Goal: Task Accomplishment & Management: Complete application form

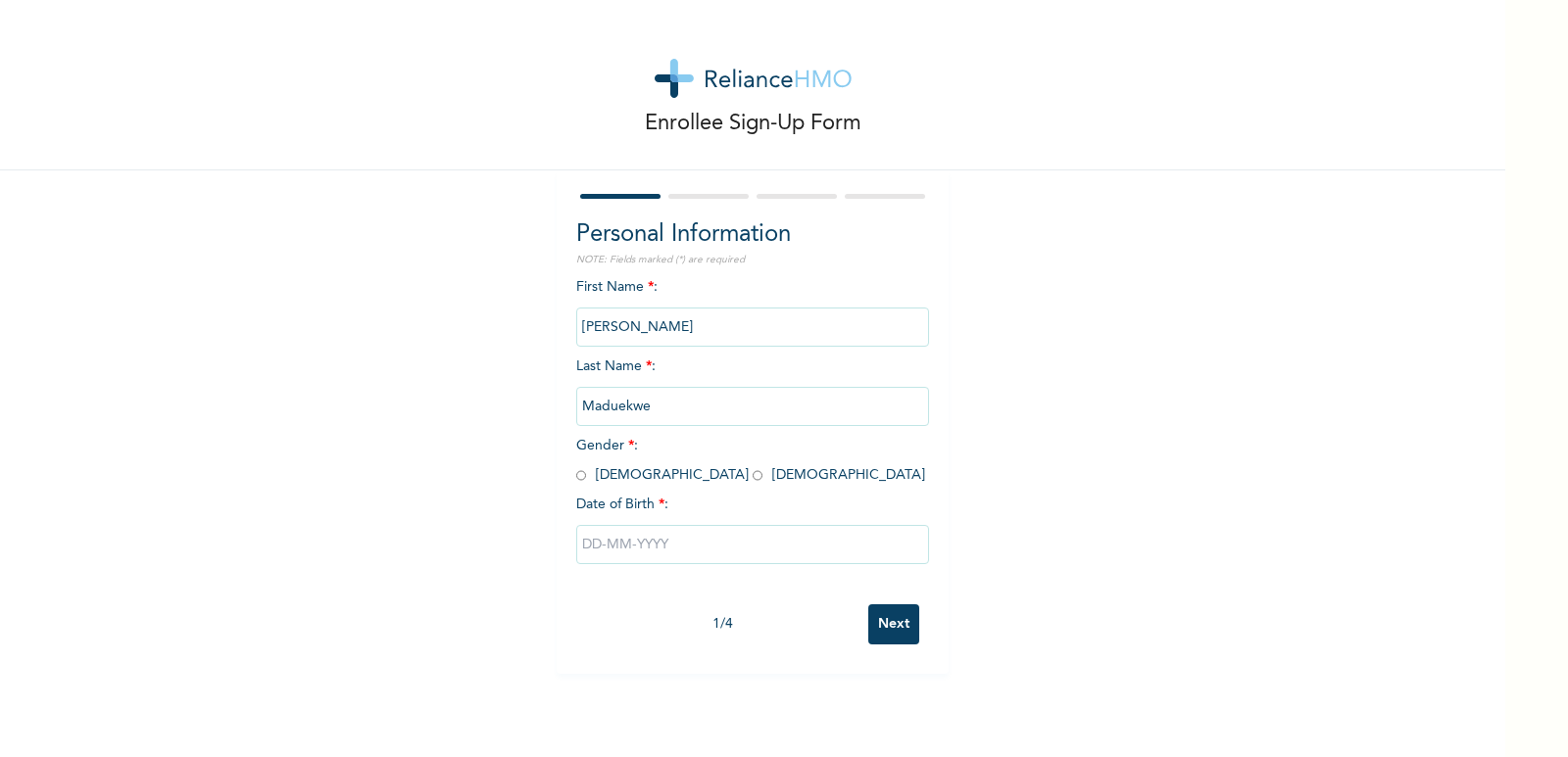
click at [576, 475] on input "radio" at bounding box center [581, 475] width 10 height 19
radio input "true"
click at [592, 550] on input "text" at bounding box center [752, 544] width 353 height 39
select select "8"
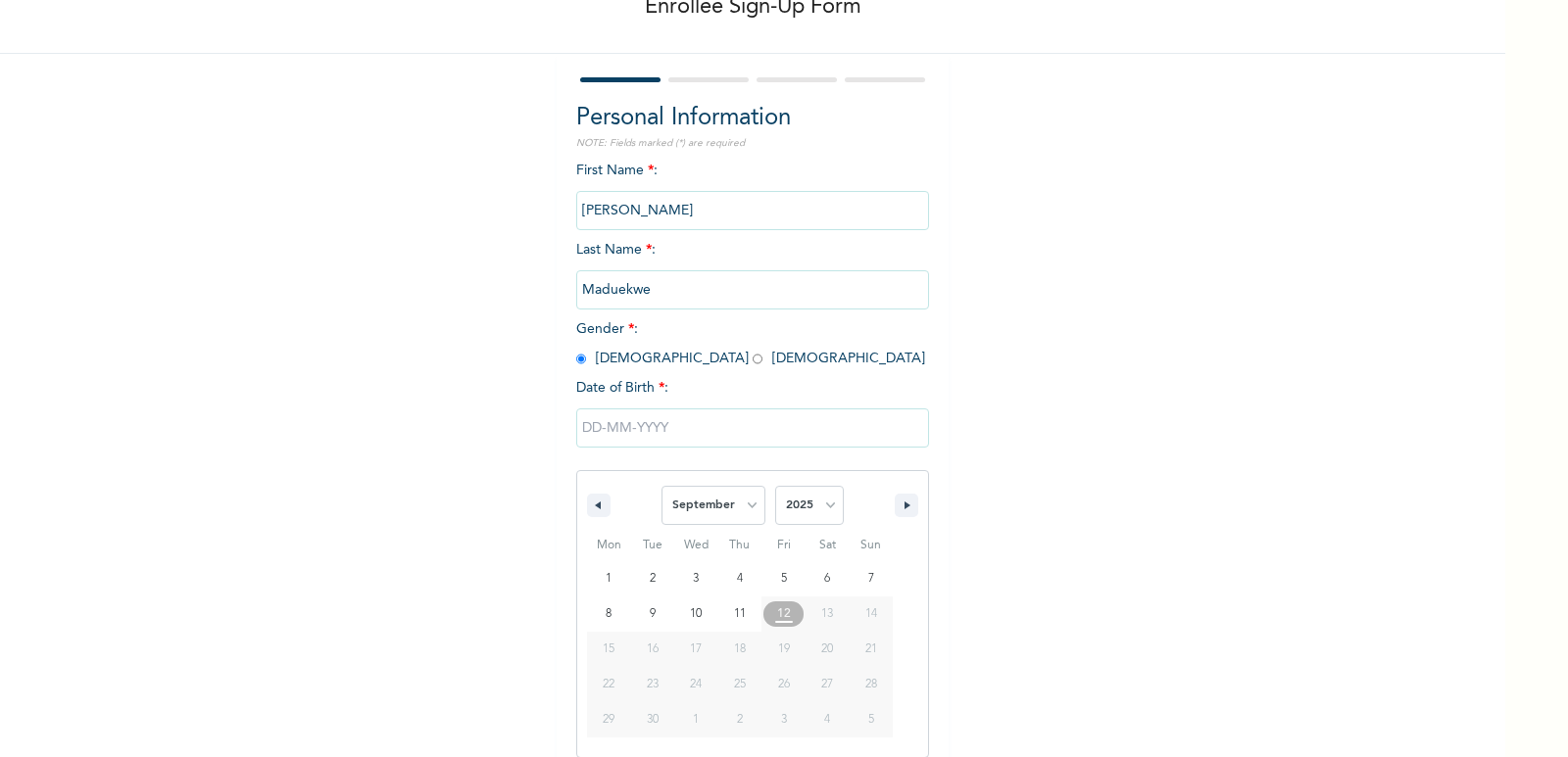
scroll to position [133, 0]
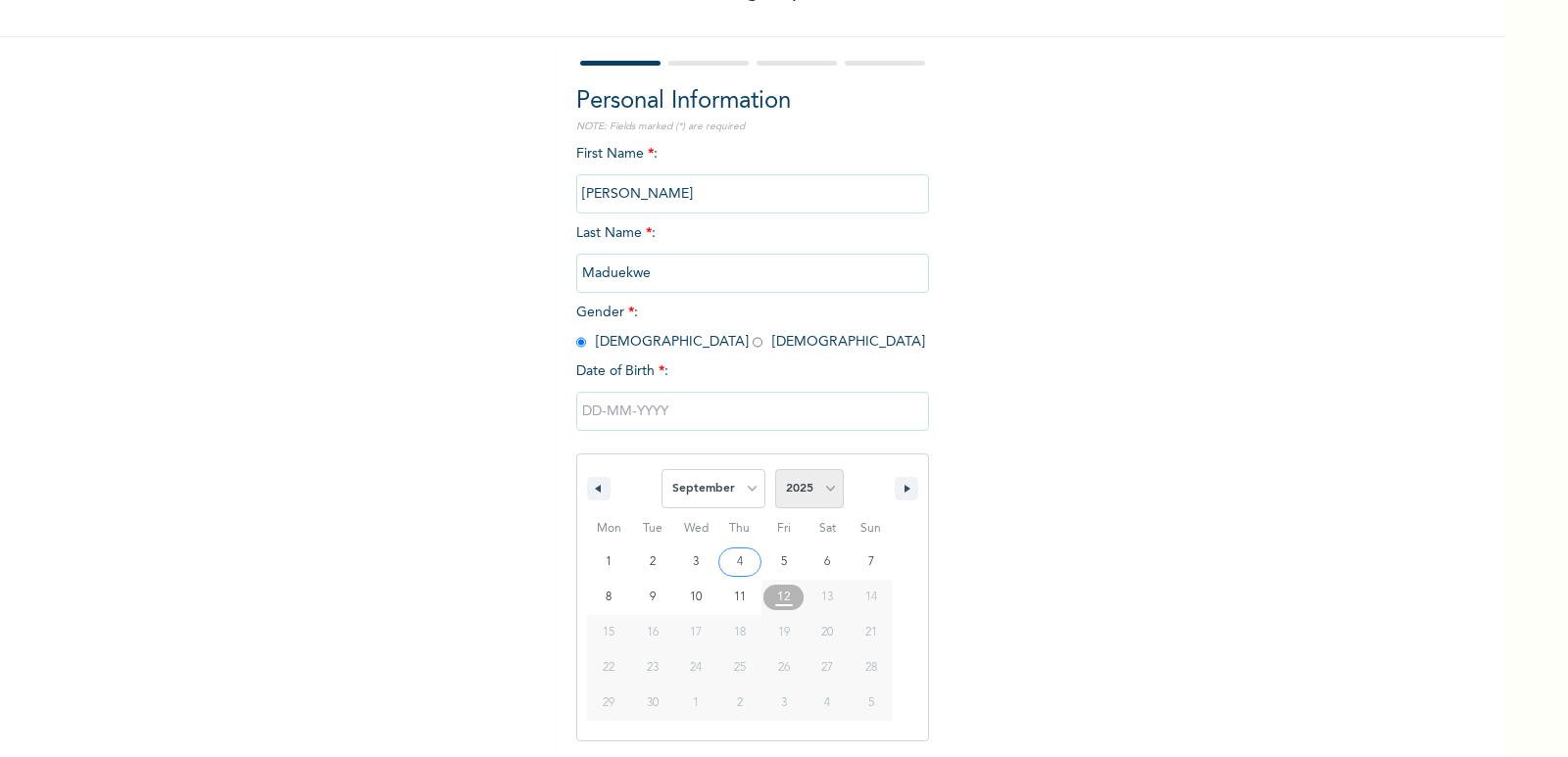
click at [820, 485] on select "2025 2024 2023 2022 2021 2020 2019 2018 2017 2016 2015 2014 2013 2012 2011 2010…" at bounding box center [809, 488] width 69 height 39
select select "1986"
click at [775, 470] on select "2025 2024 2023 2022 2021 2020 2019 2018 2017 2016 2015 2014 2013 2012 2011 2010…" at bounding box center [809, 488] width 69 height 39
click at [736, 496] on select "January February March April May June July August September October November De…" at bounding box center [713, 488] width 104 height 39
select select "5"
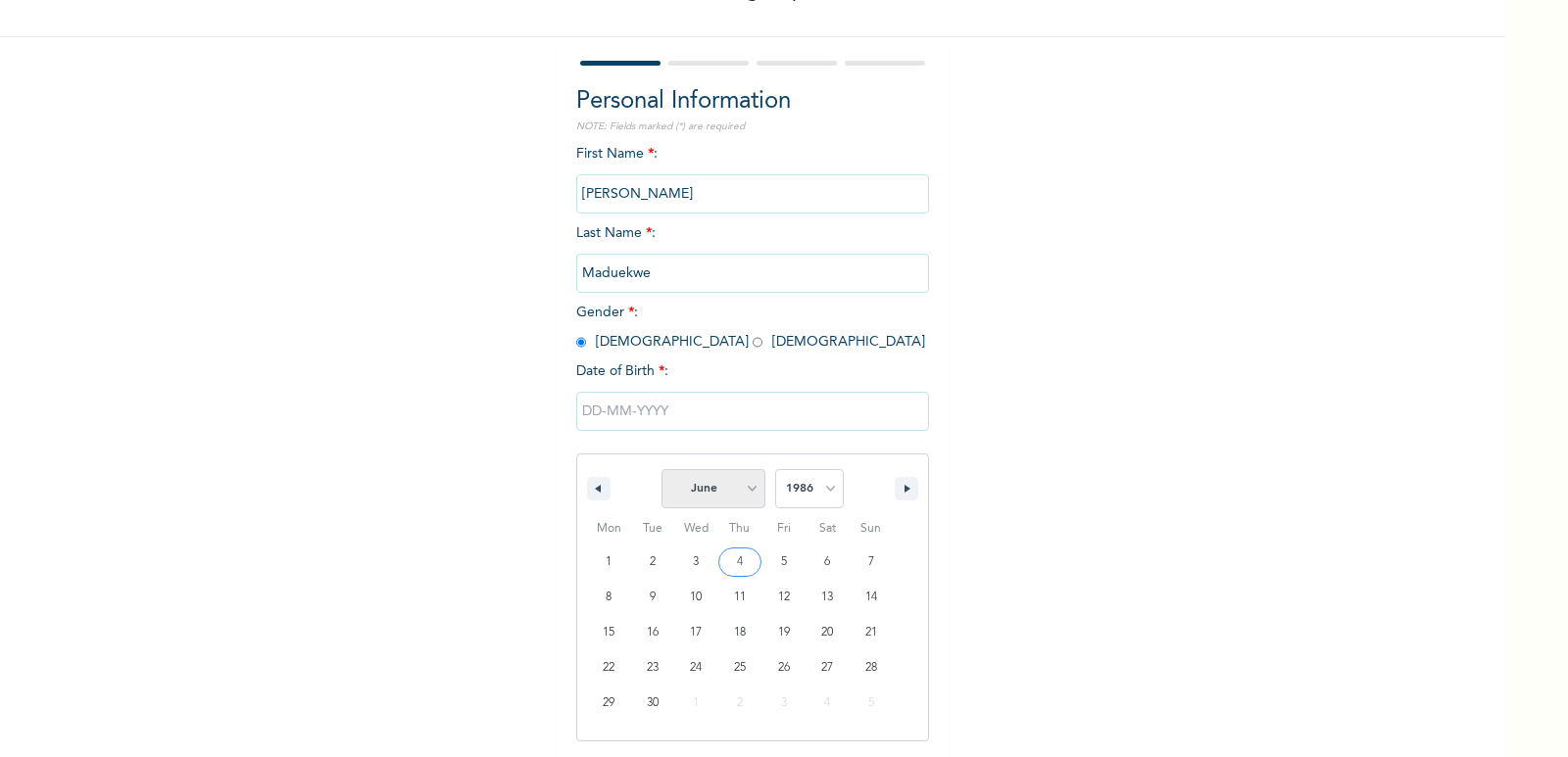
click at [662, 470] on select "January February March April May June July August September October November De…" at bounding box center [713, 488] width 104 height 39
type input "[DATE]"
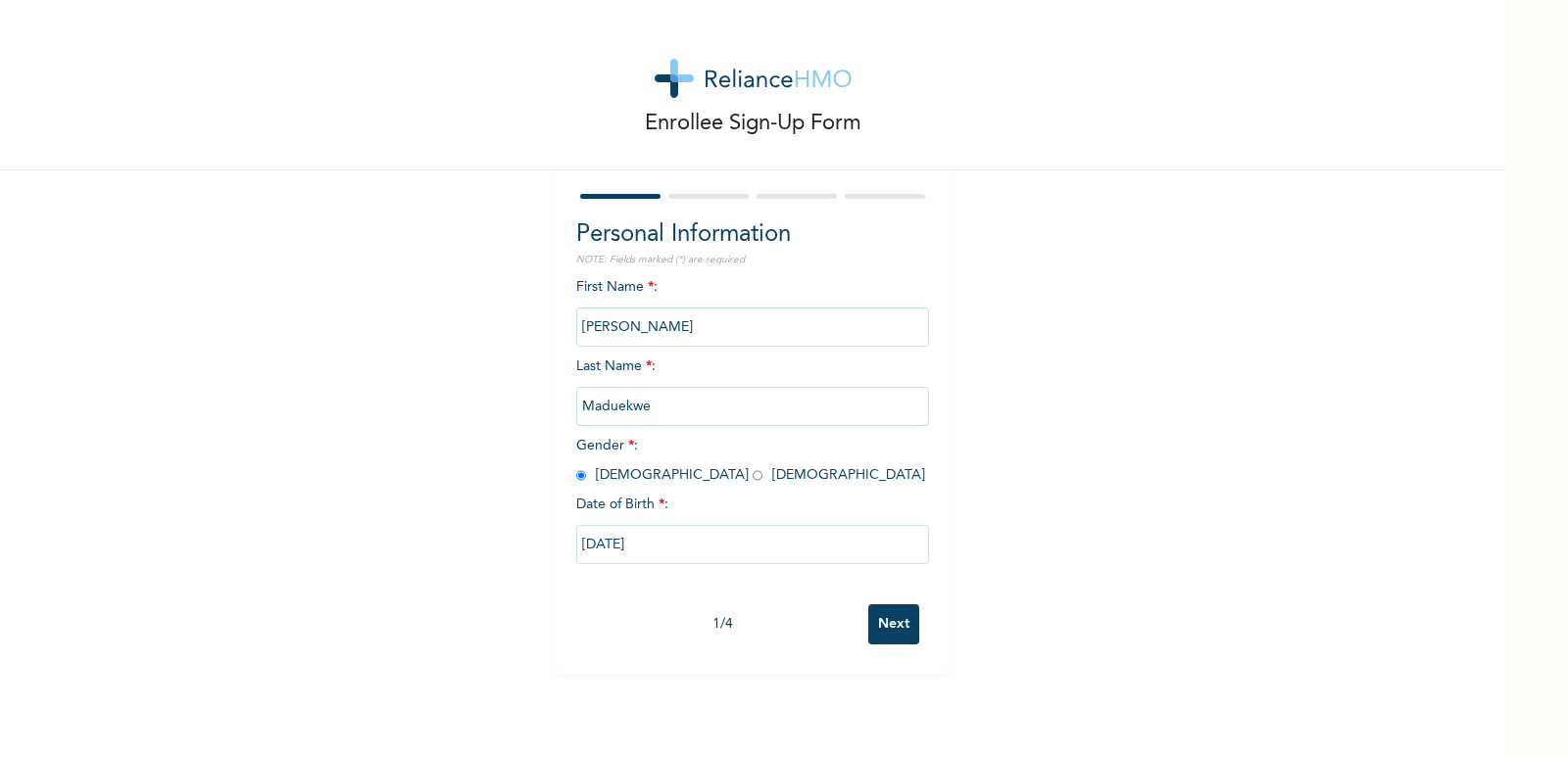
scroll to position [0, 0]
click at [882, 629] on input "Next" at bounding box center [893, 624] width 51 height 40
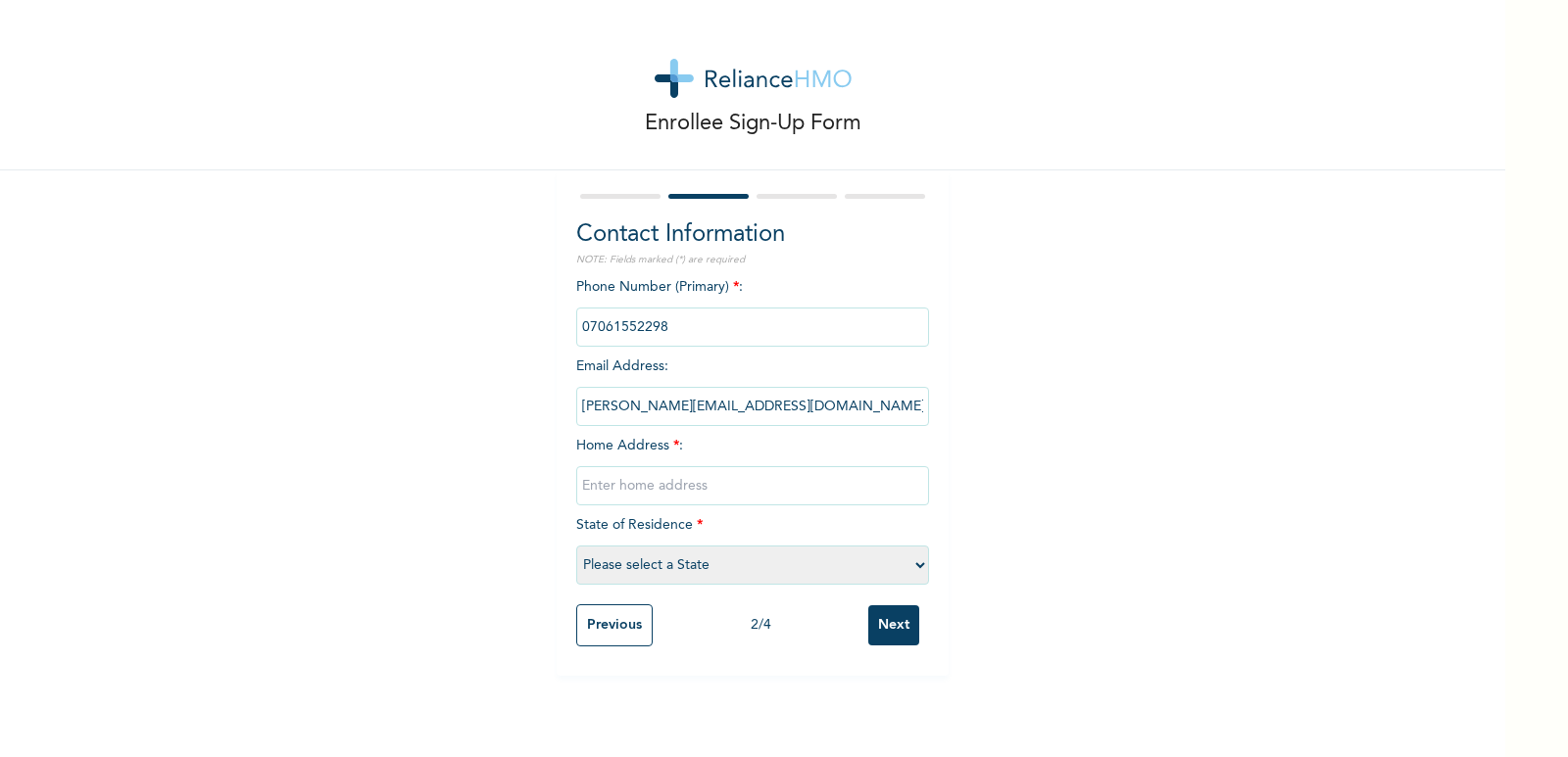
click at [691, 486] on input "text" at bounding box center [752, 485] width 353 height 39
type input "[PERSON_NAME][GEOGRAPHIC_DATA], Before [GEOGRAPHIC_DATA], [GEOGRAPHIC_DATA], FC…"
click at [909, 567] on select "Please select a State [PERSON_NAME] (FCT) [PERSON_NAME] Ibom [GEOGRAPHIC_DATA] …" at bounding box center [752, 564] width 353 height 39
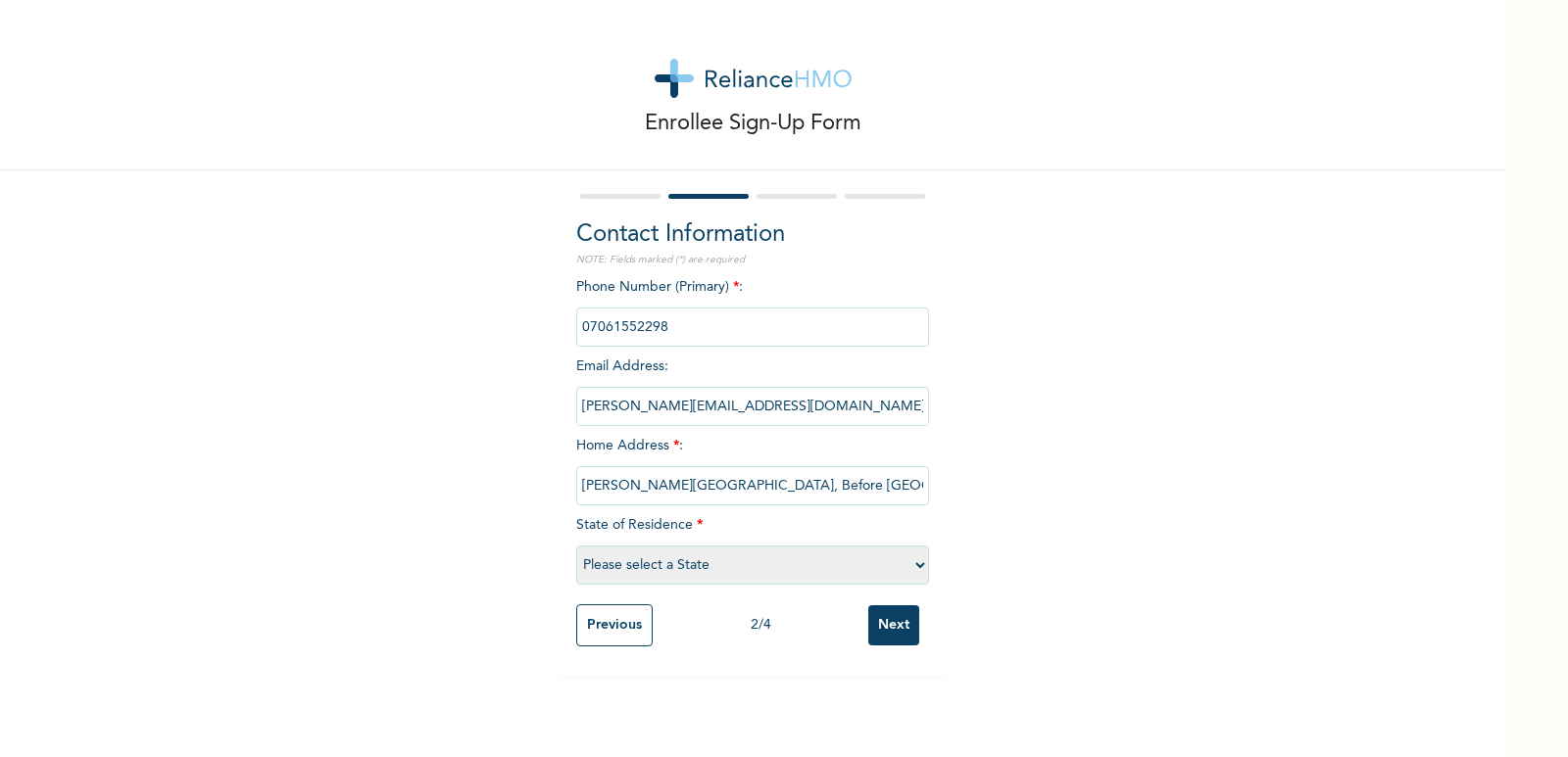
select select "15"
click at [576, 545] on select "Please select a State [PERSON_NAME] (FCT) [PERSON_NAME] Ibom [GEOGRAPHIC_DATA] …" at bounding box center [752, 564] width 353 height 39
click at [659, 484] on input "[PERSON_NAME][GEOGRAPHIC_DATA], Before [GEOGRAPHIC_DATA], [GEOGRAPHIC_DATA], FC…" at bounding box center [752, 485] width 353 height 39
click at [801, 487] on input "[PERSON_NAME][GEOGRAPHIC_DATA], Before [GEOGRAPHIC_DATA], [GEOGRAPHIC_DATA], FC…" at bounding box center [752, 485] width 353 height 39
type input "[PERSON_NAME][GEOGRAPHIC_DATA], Before Kogo [STREET_ADDRESS]"
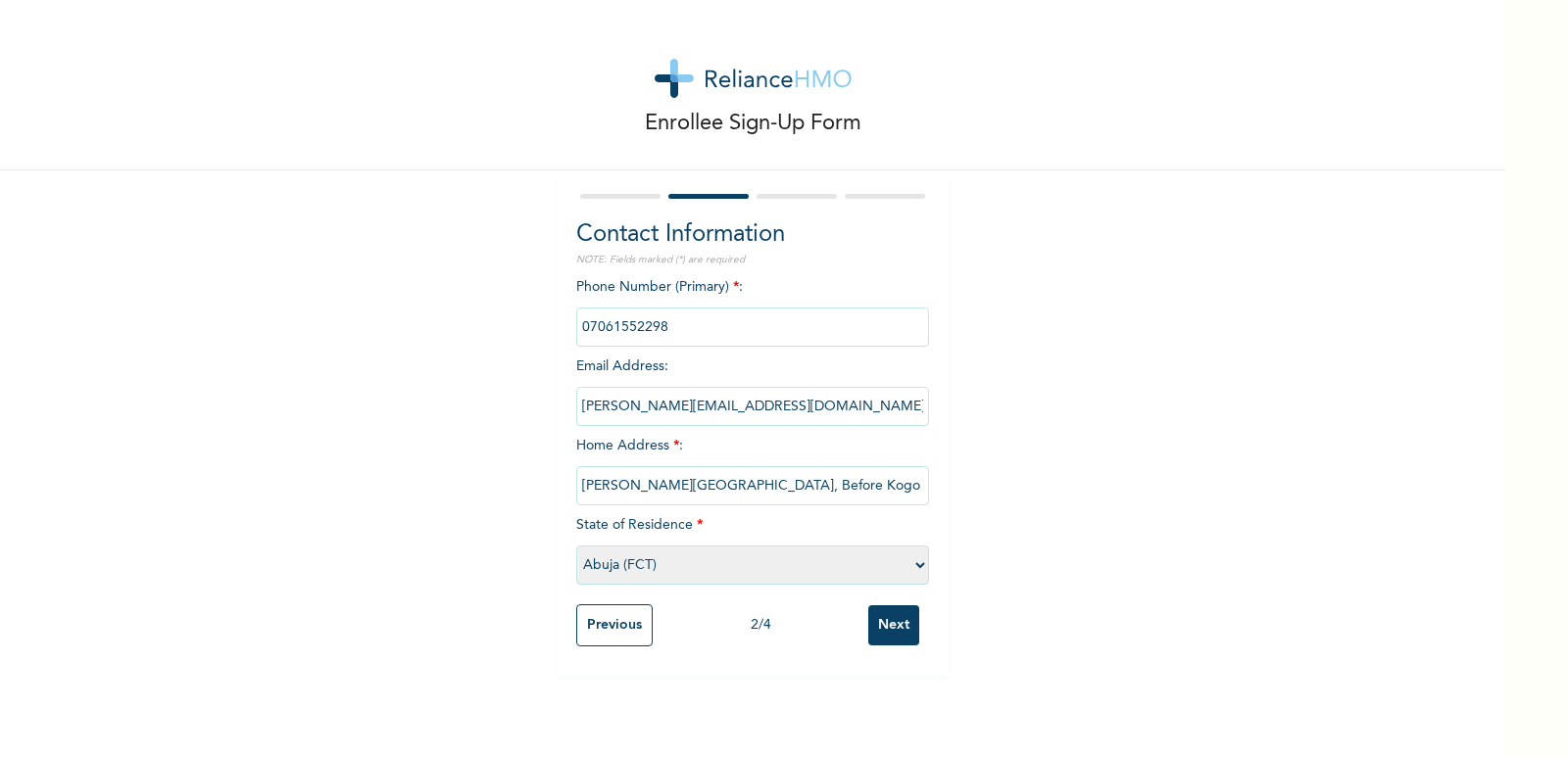
click at [876, 628] on input "Next" at bounding box center [893, 625] width 51 height 40
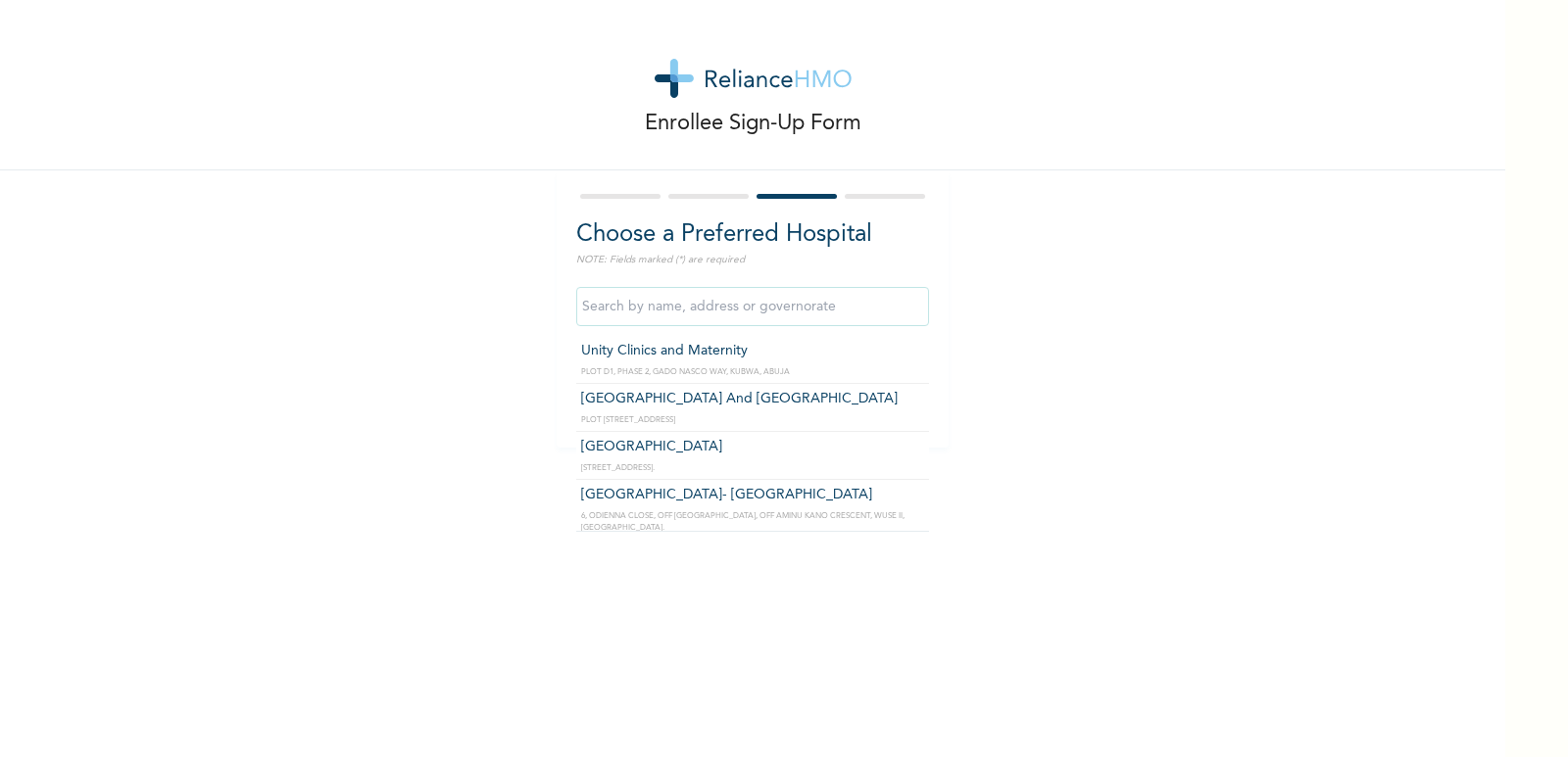
click at [738, 311] on input "text" at bounding box center [752, 306] width 353 height 39
click at [924, 521] on div "Enrollee Sign-Up Form Choose a Preferred Hospital NOTE: Fields marked (*) are r…" at bounding box center [752, 378] width 1505 height 757
click at [828, 304] on input "text" at bounding box center [752, 306] width 353 height 39
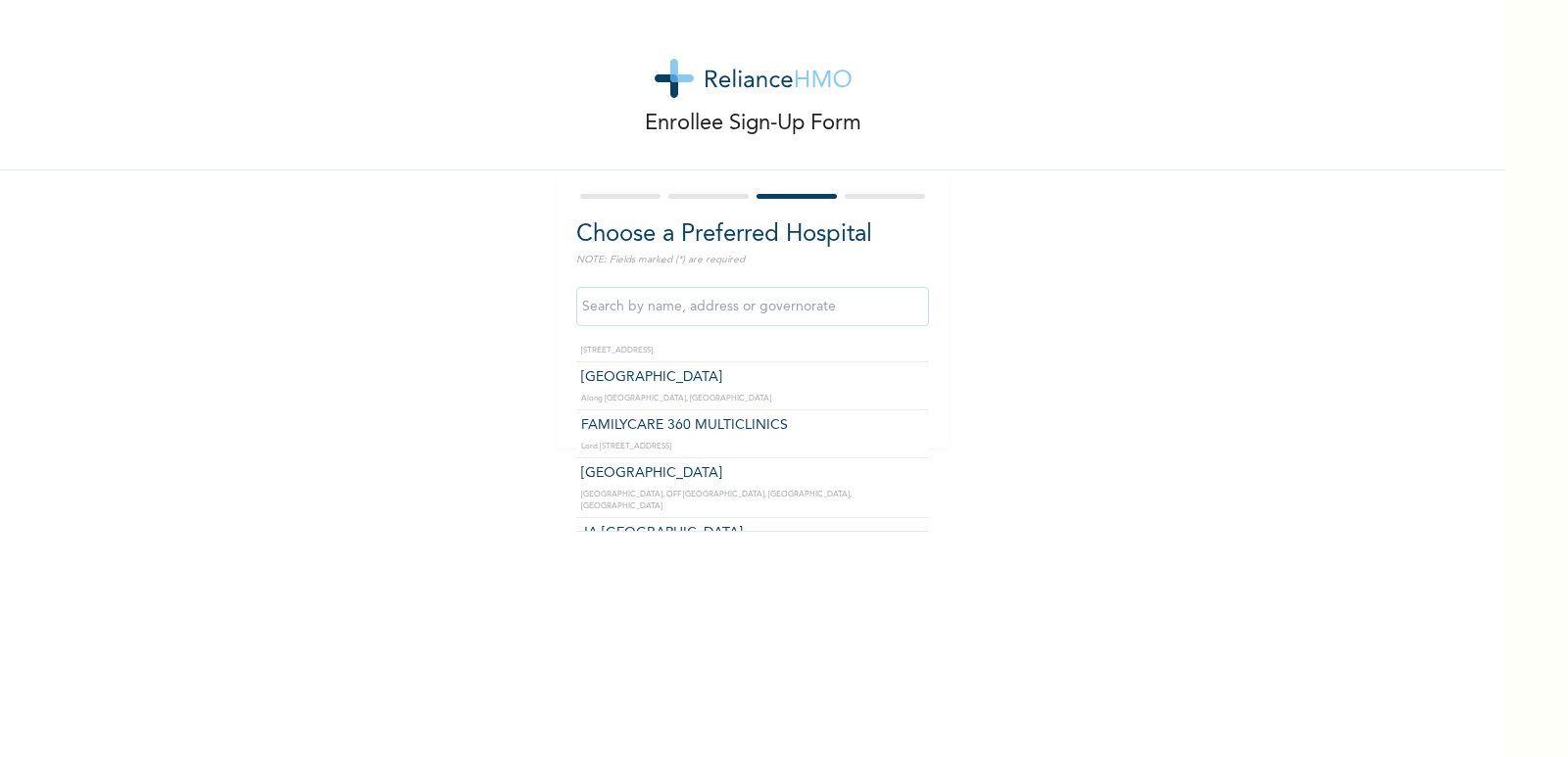
scroll to position [1999, 0]
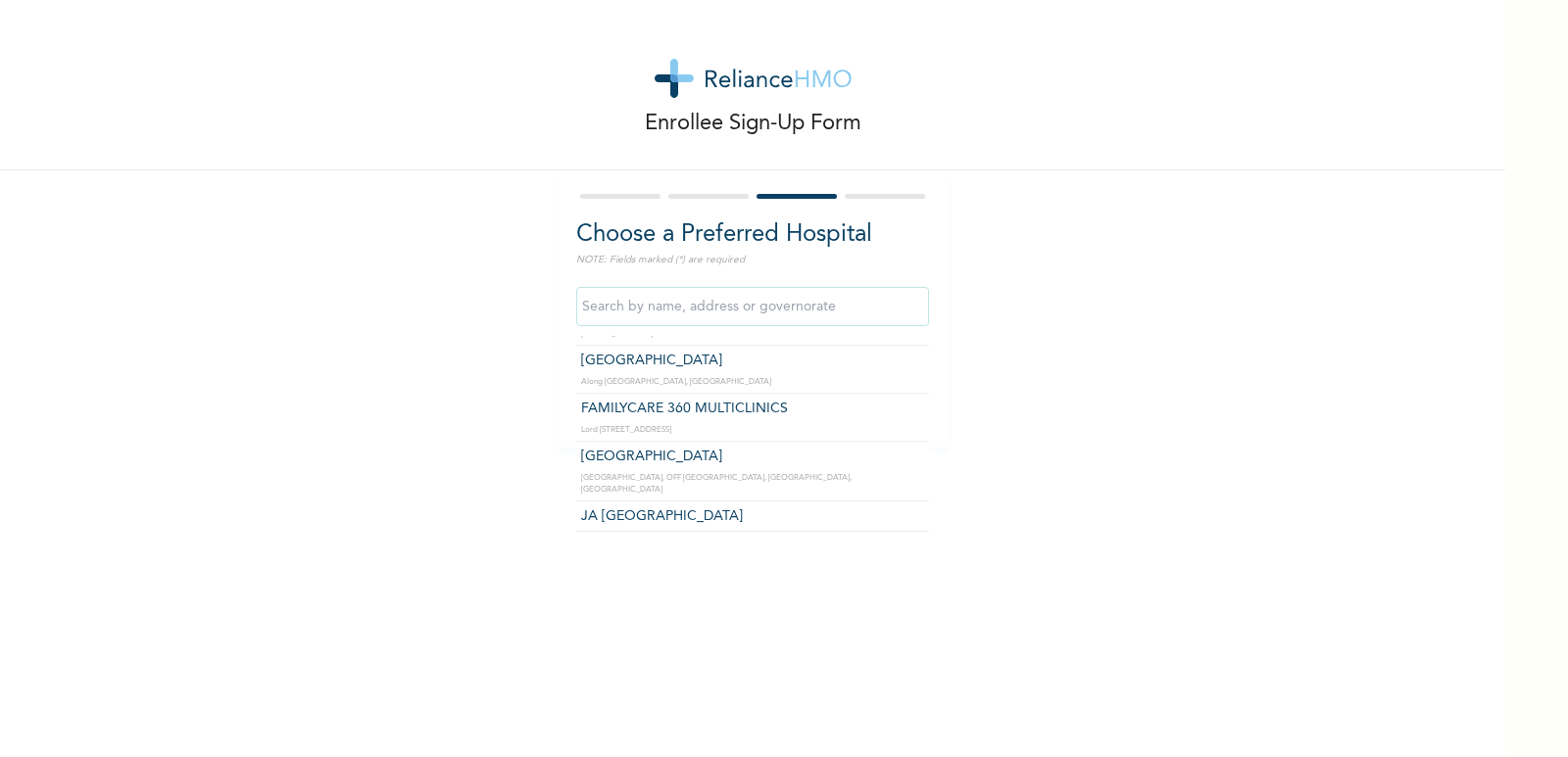
click at [636, 306] on input "text" at bounding box center [752, 306] width 353 height 39
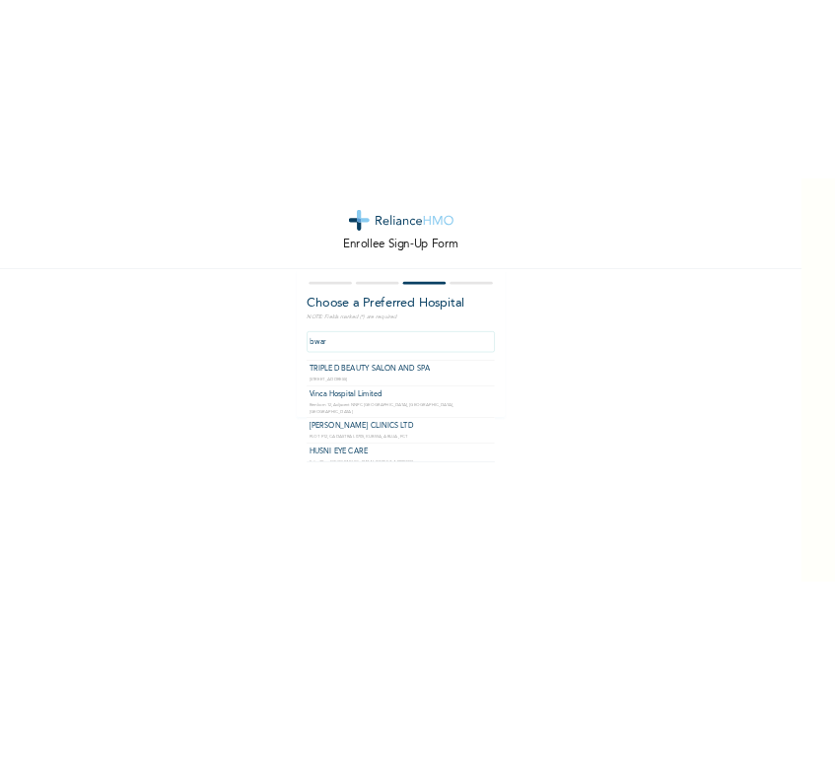
scroll to position [43, 0]
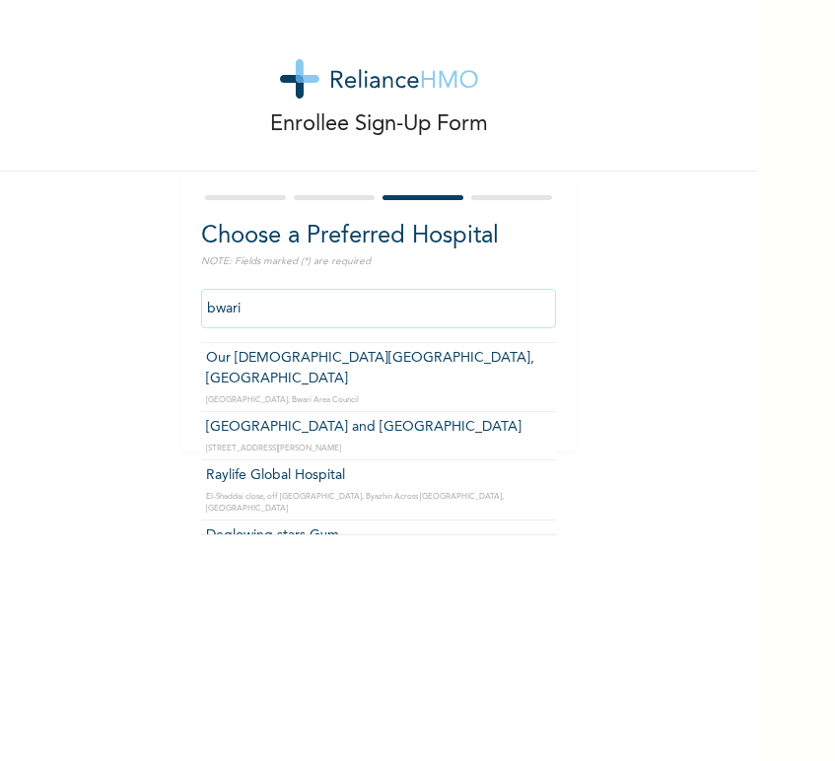
type input "bwari"
